Goal: Task Accomplishment & Management: Complete application form

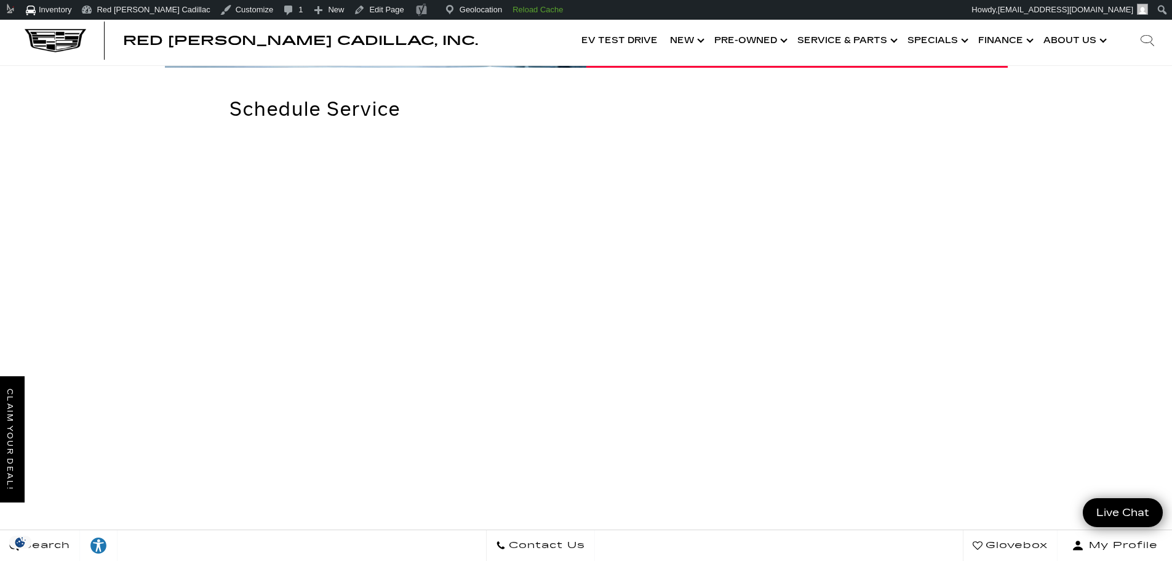
scroll to position [268, 0]
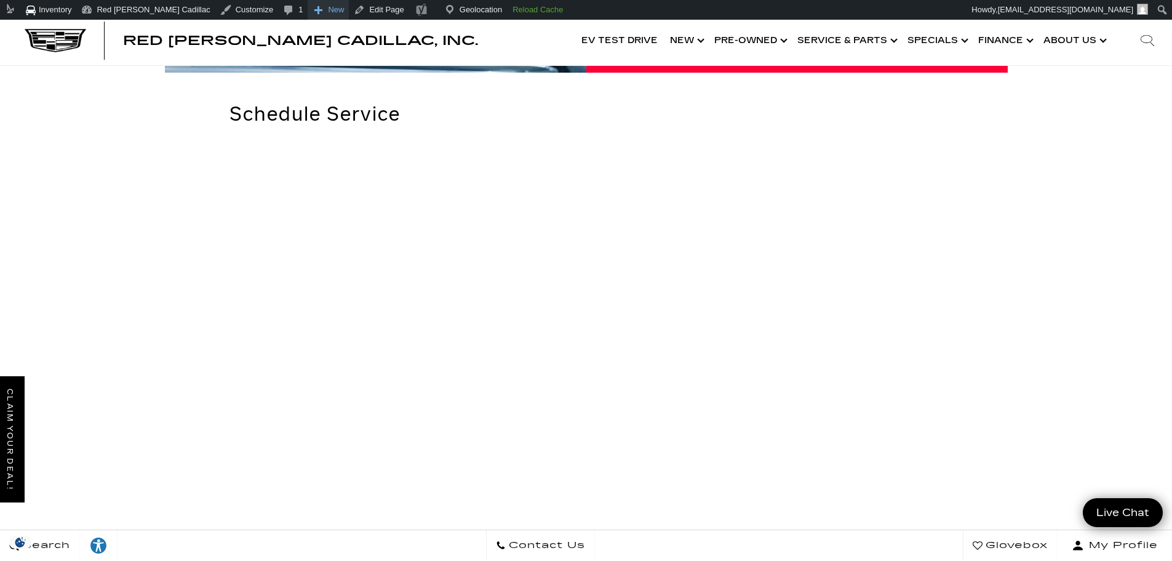
drag, startPoint x: 101, startPoint y: 108, endPoint x: 284, endPoint y: 9, distance: 207.9
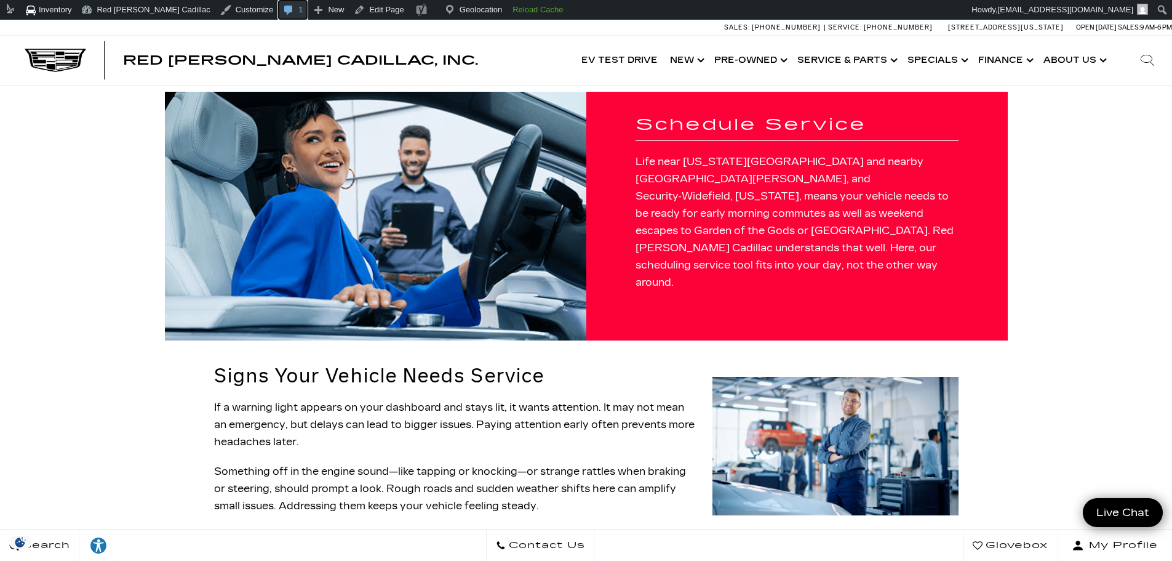
click at [282, 11] on span "Toolbar" at bounding box center [288, 8] width 12 height 17
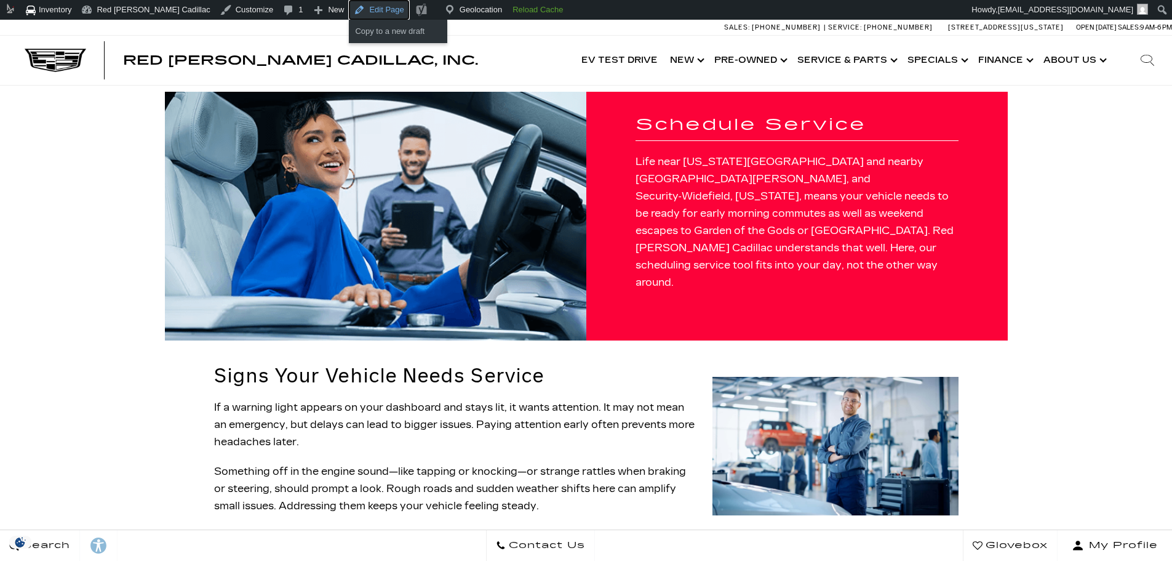
click at [349, 7] on link "Edit Page" at bounding box center [379, 10] width 60 height 20
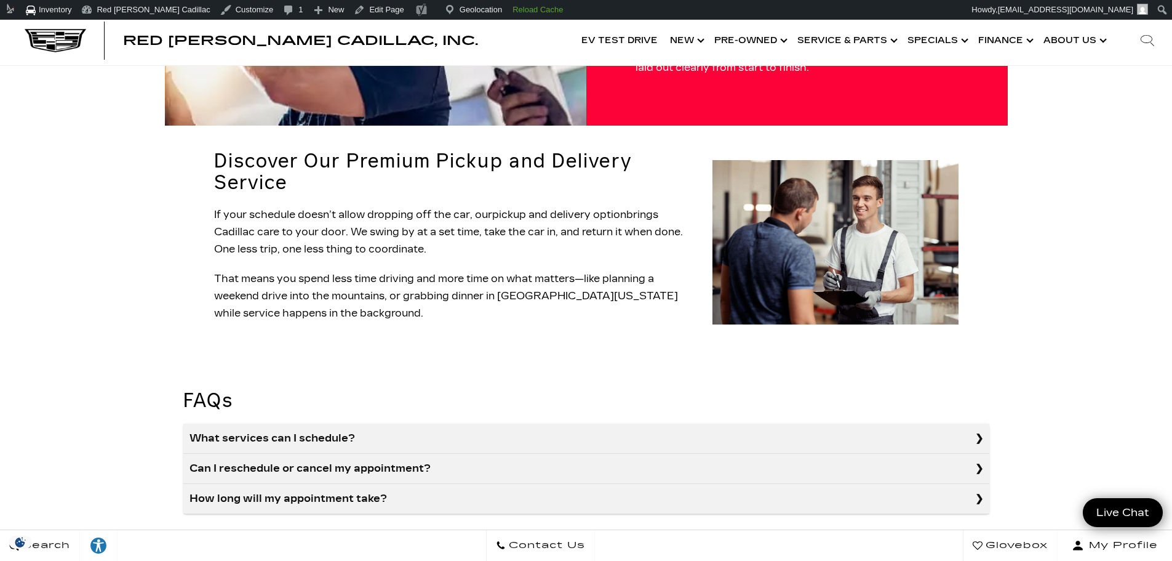
scroll to position [880, 0]
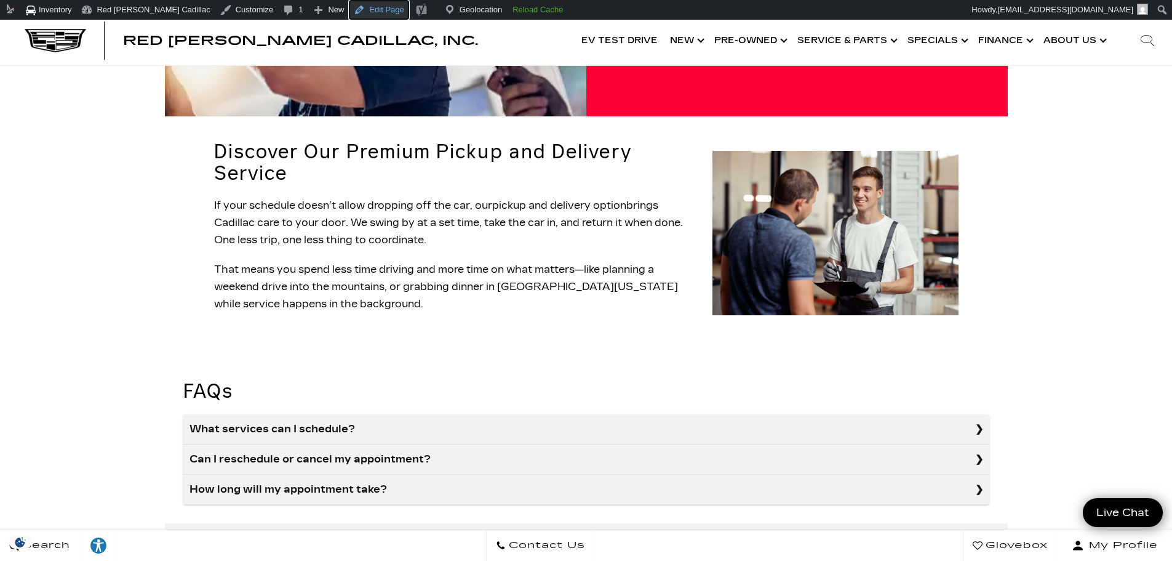
click at [349, 7] on link "Edit Page" at bounding box center [379, 10] width 60 height 20
